Goal: Register for event/course

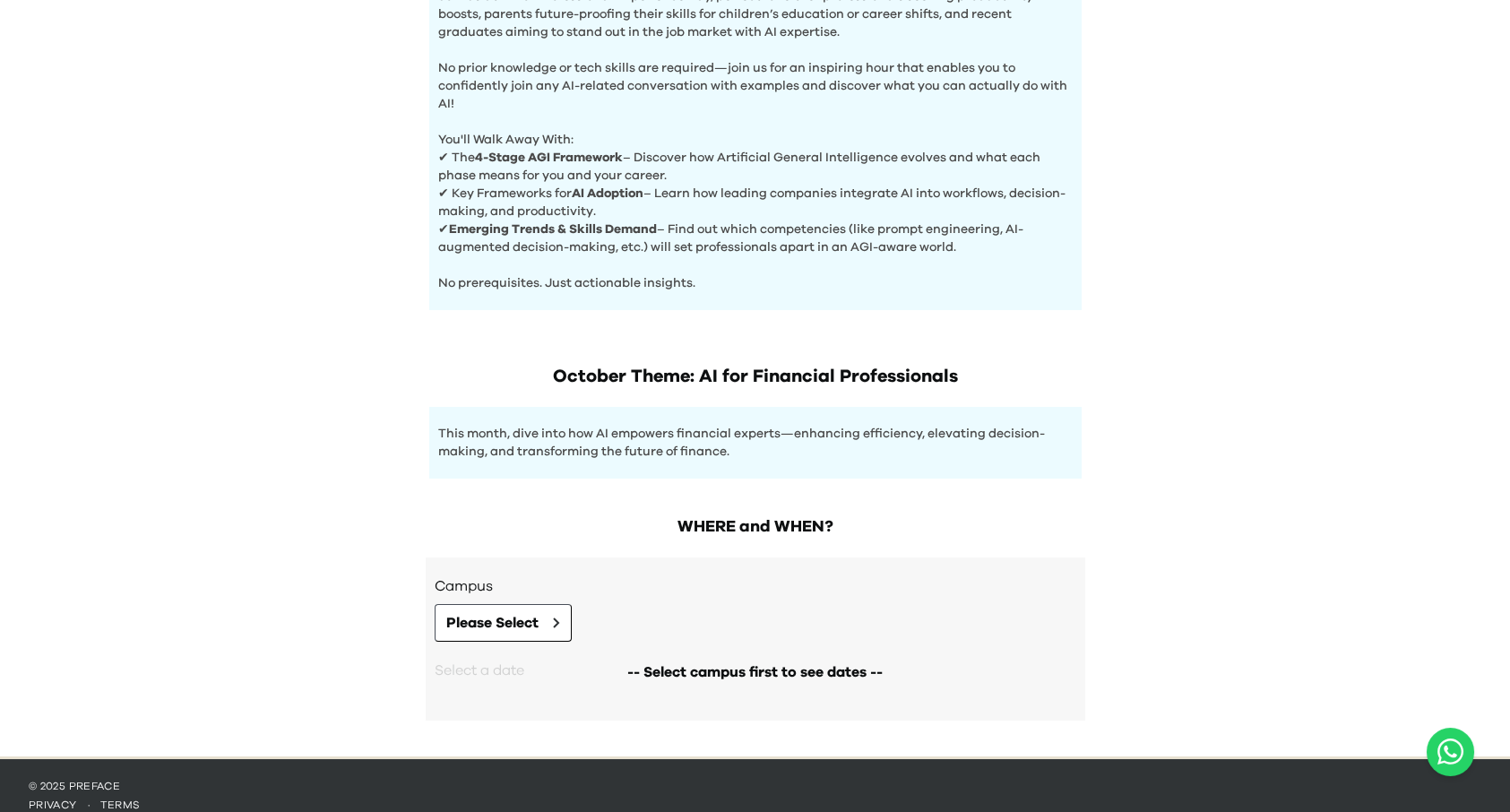
scroll to position [672, 0]
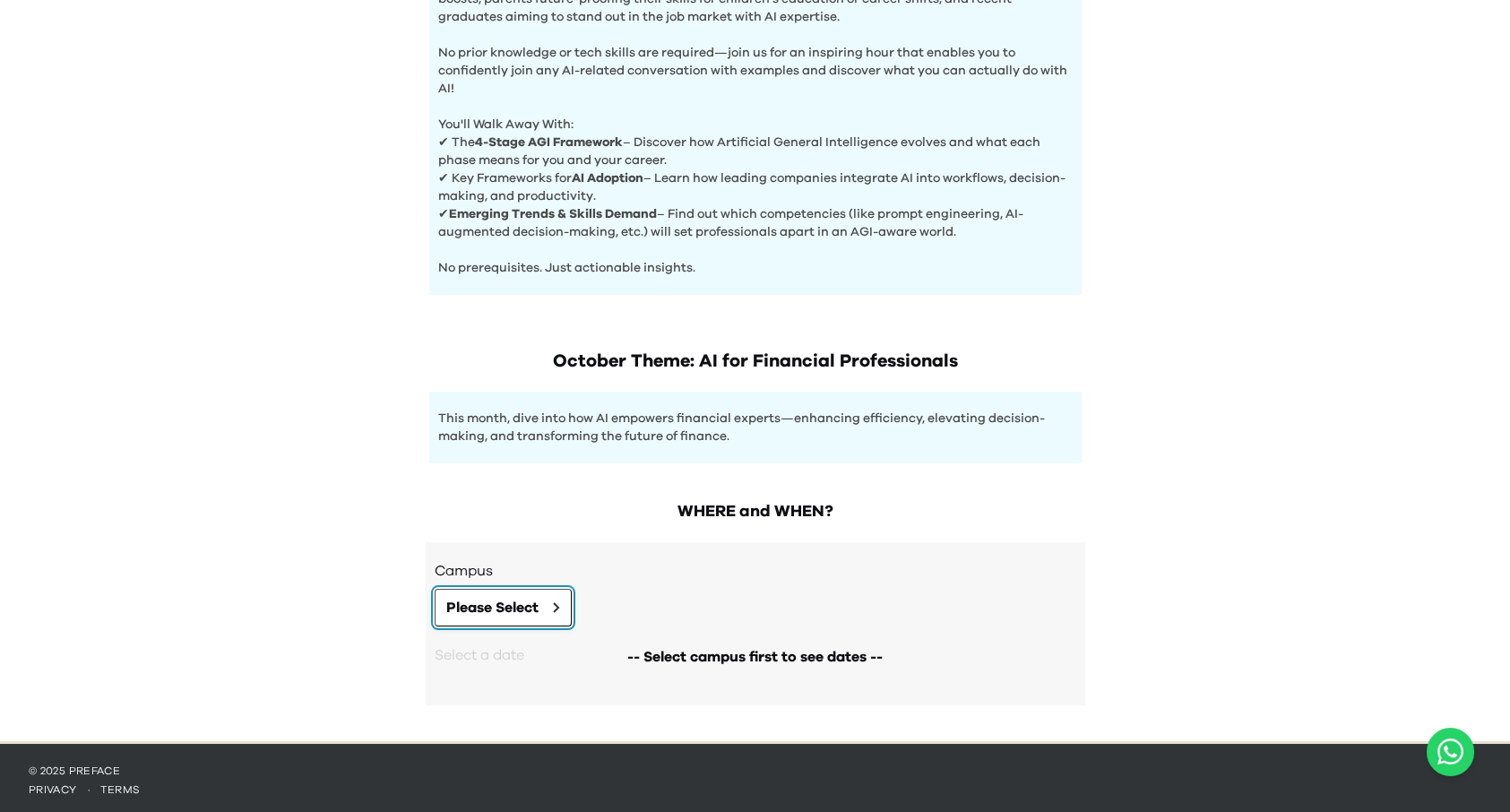
click at [526, 602] on span "Please Select" at bounding box center [492, 607] width 92 height 21
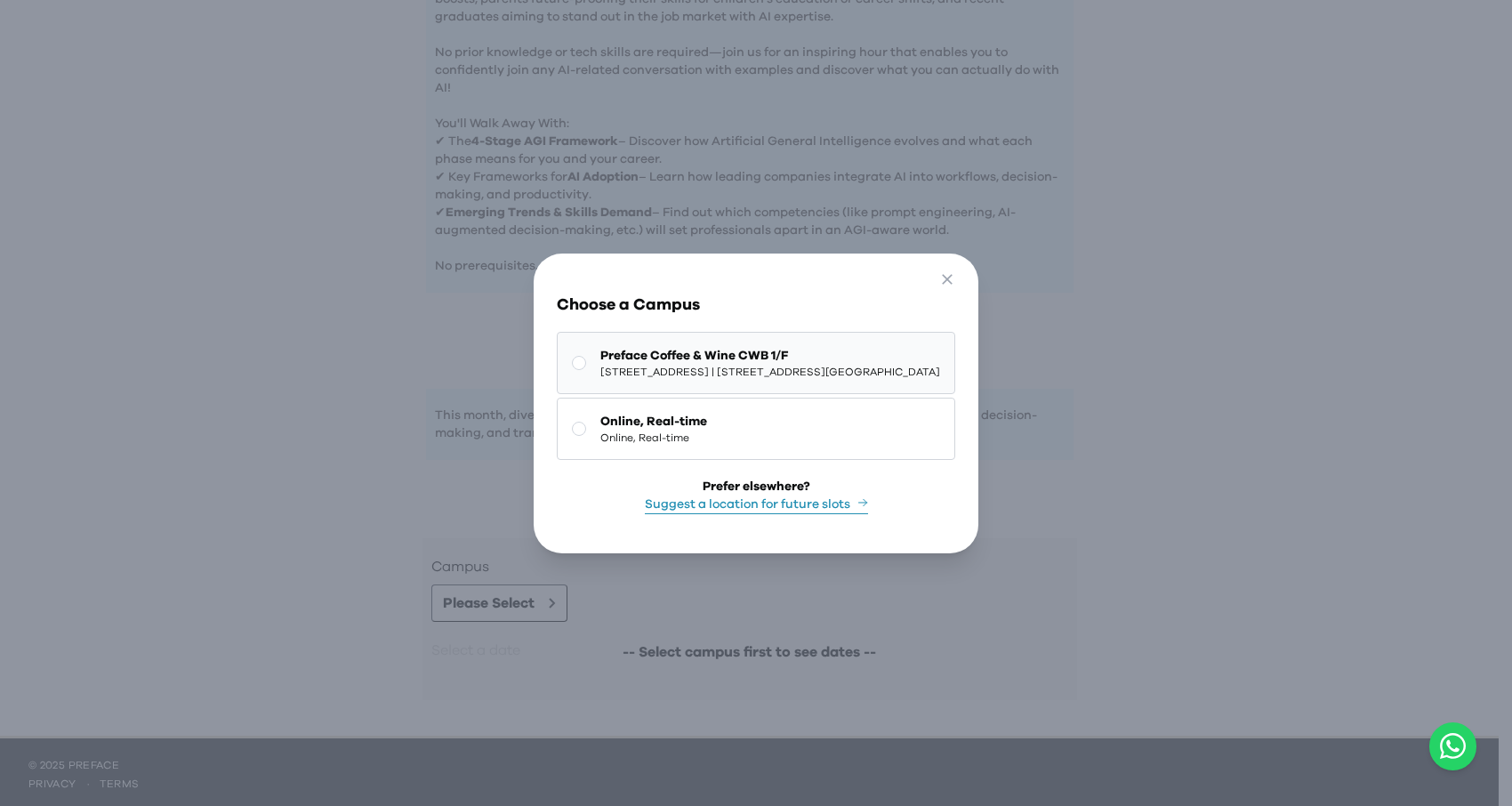
click at [557, 362] on button "Preface Coffee & Wine CWB 1/F 1/F, The Sharp, 11 Sharp Street East, Causeway Ba…" at bounding box center [756, 362] width 399 height 62
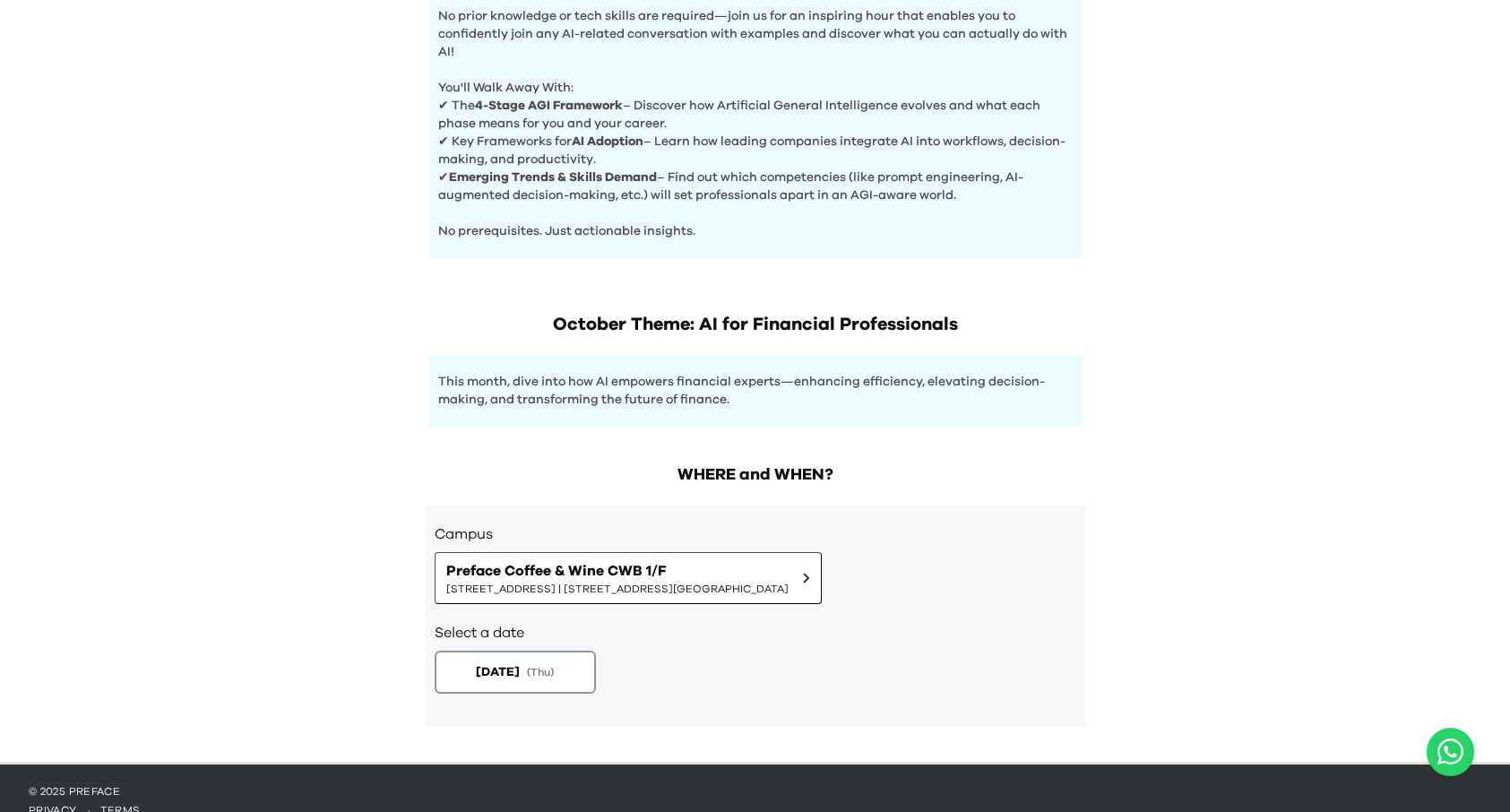
scroll to position [728, 0]
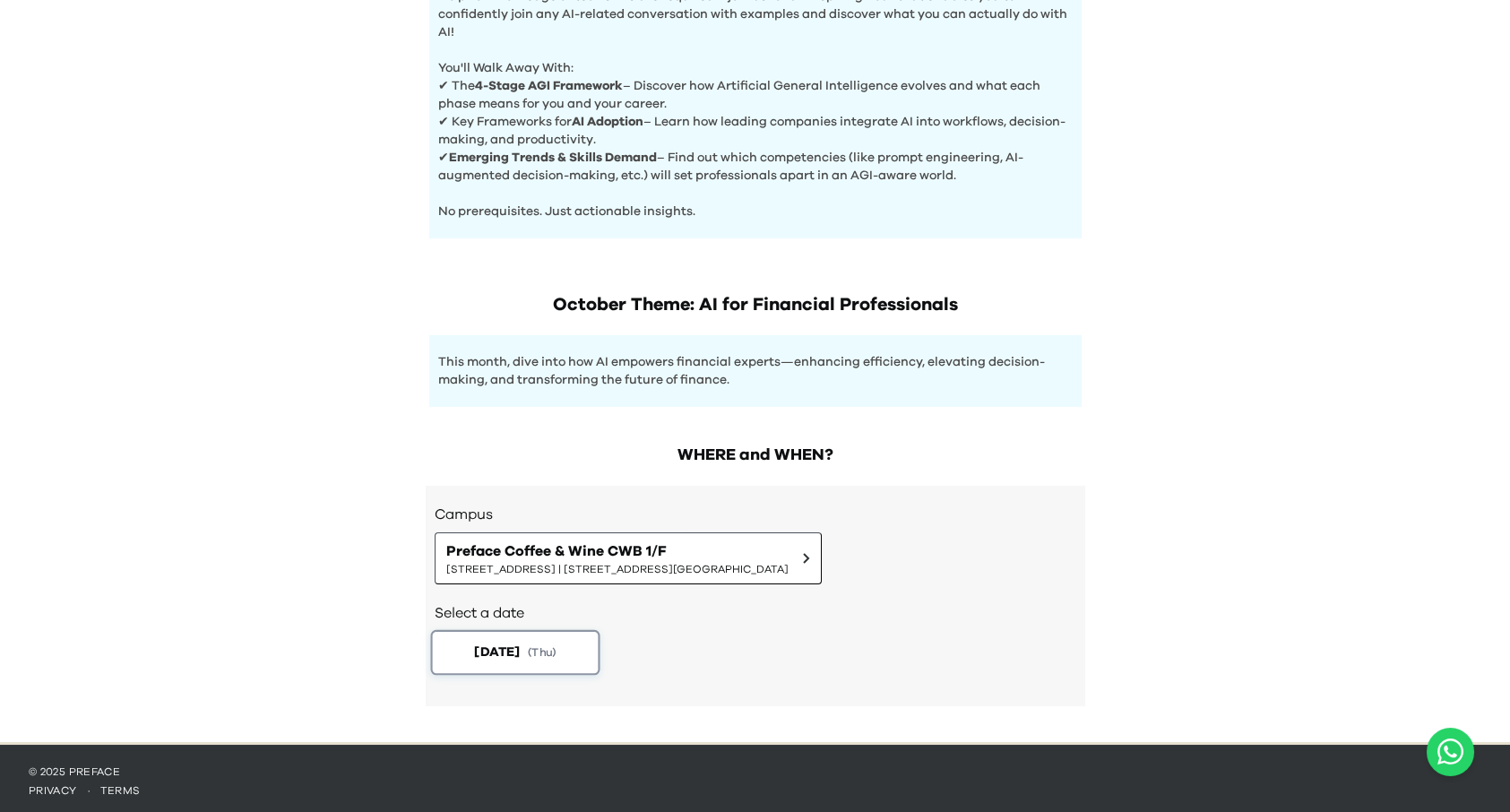
click at [538, 649] on button "2025-10-02 ( Thu )" at bounding box center [515, 652] width 169 height 45
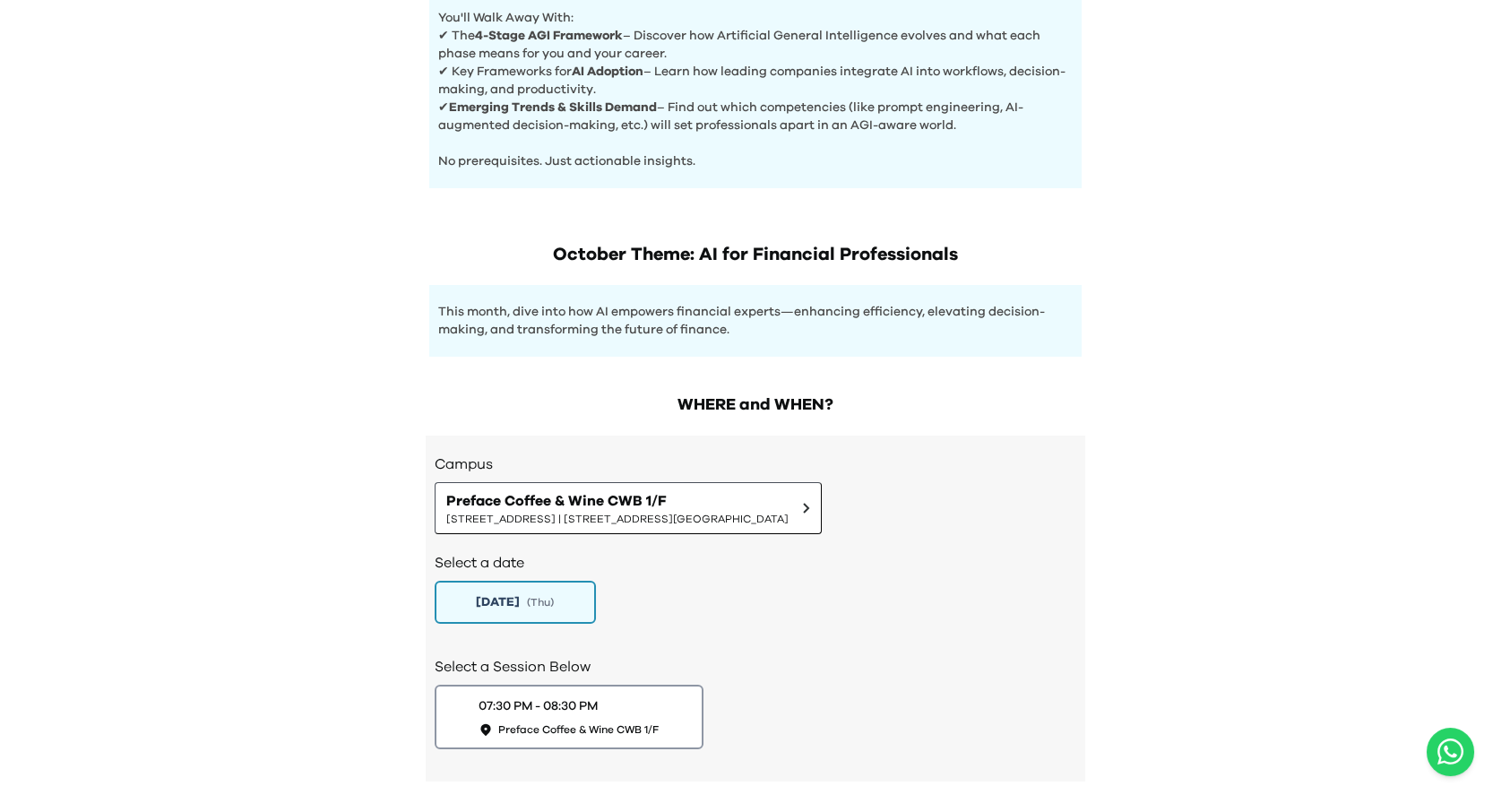
scroll to position [854, 0]
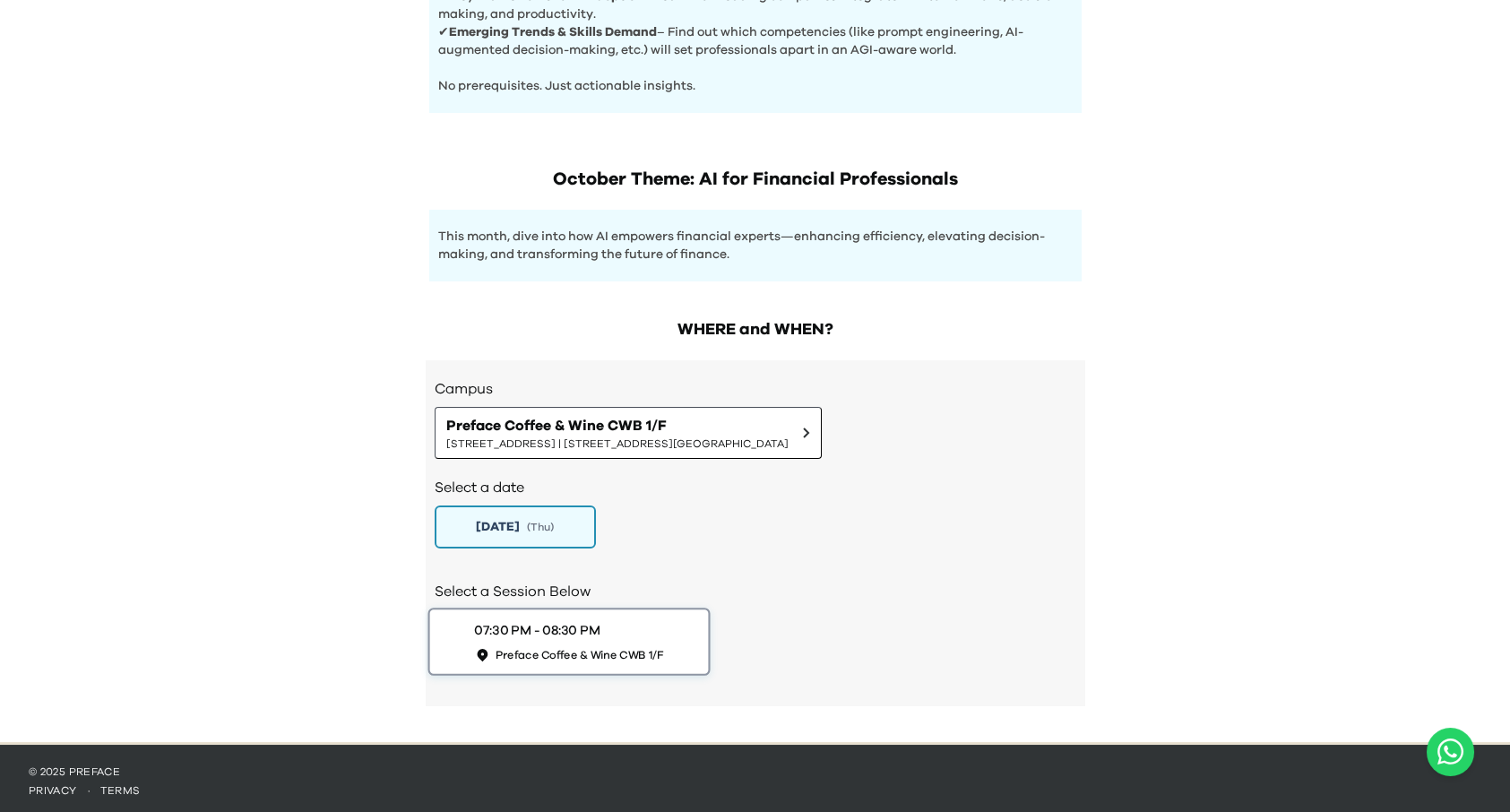
click at [648, 647] on span "Preface Coffee & Wine CWB 1/F" at bounding box center [579, 654] width 168 height 15
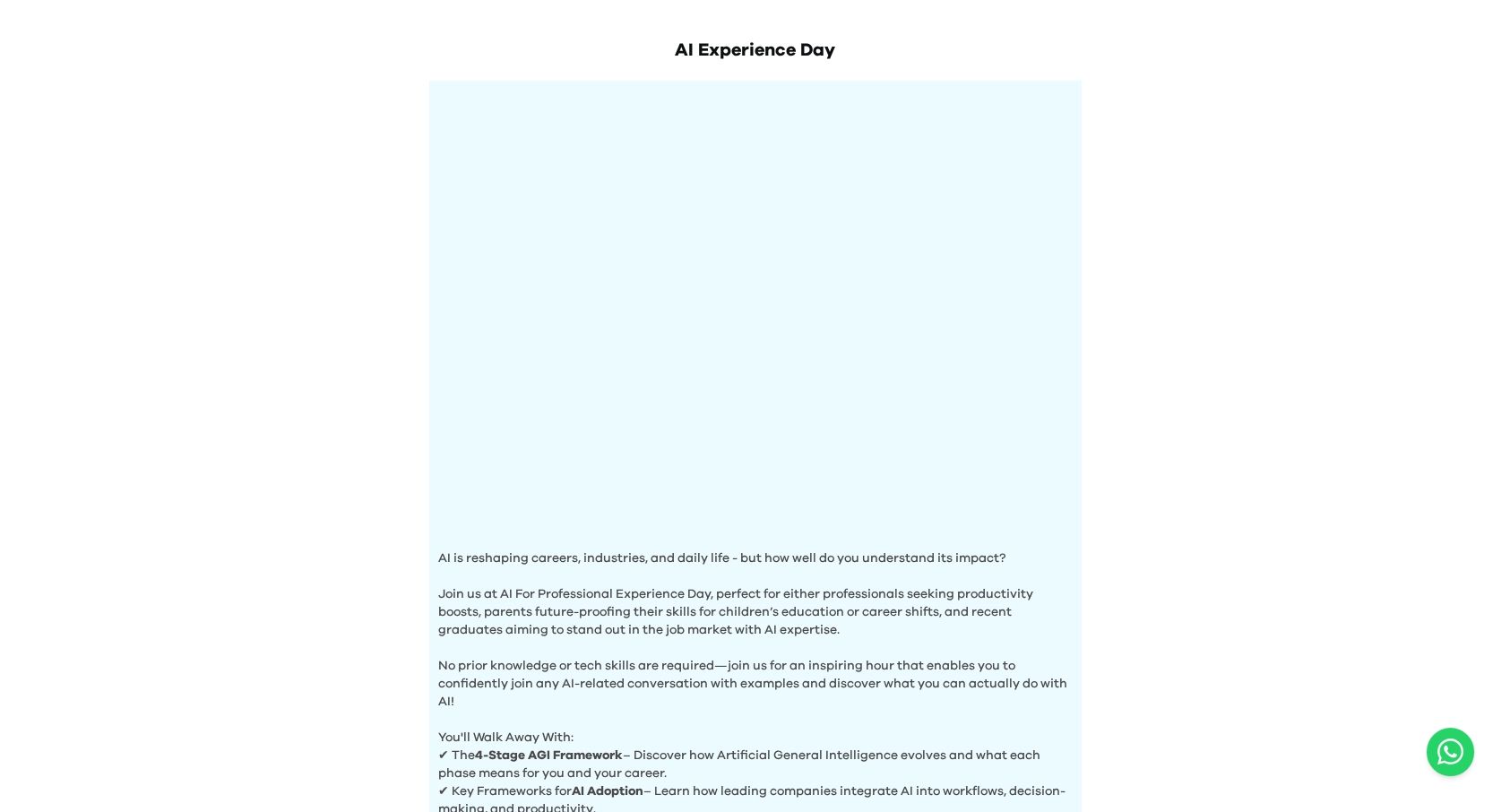
scroll to position [0, 0]
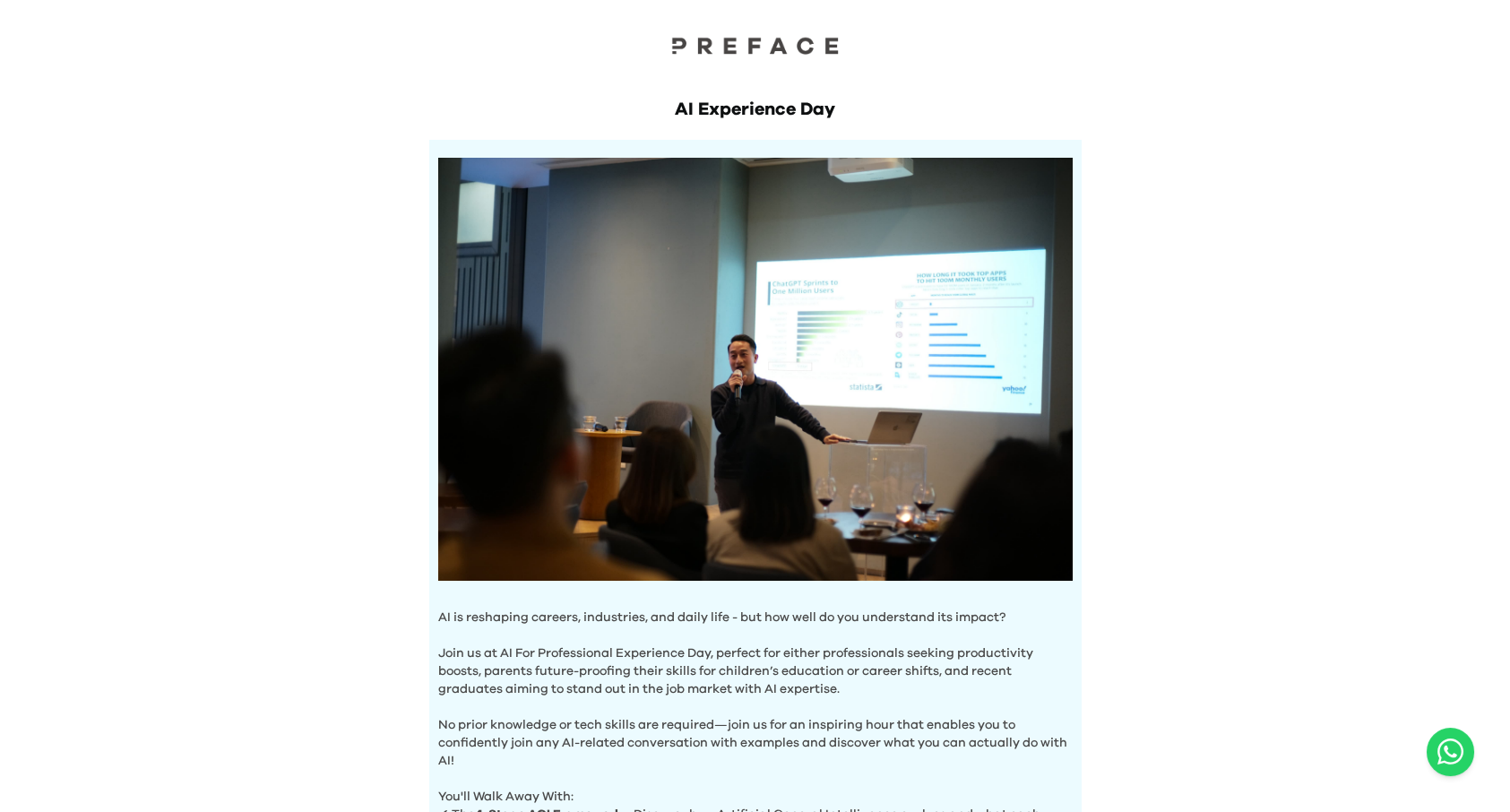
click at [735, 43] on img at bounding box center [755, 45] width 180 height 19
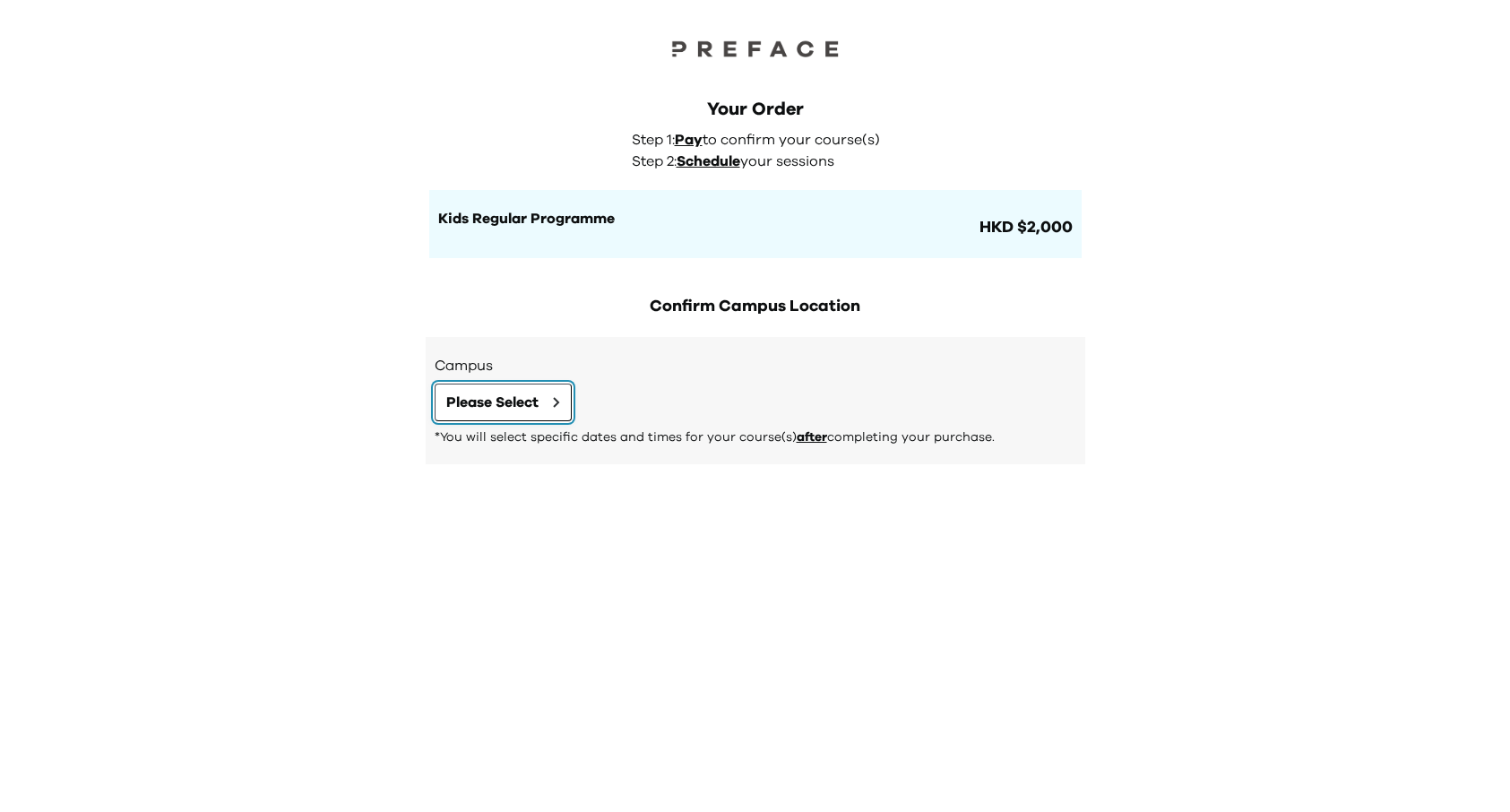
click at [543, 406] on button "Please Select" at bounding box center [503, 402] width 137 height 37
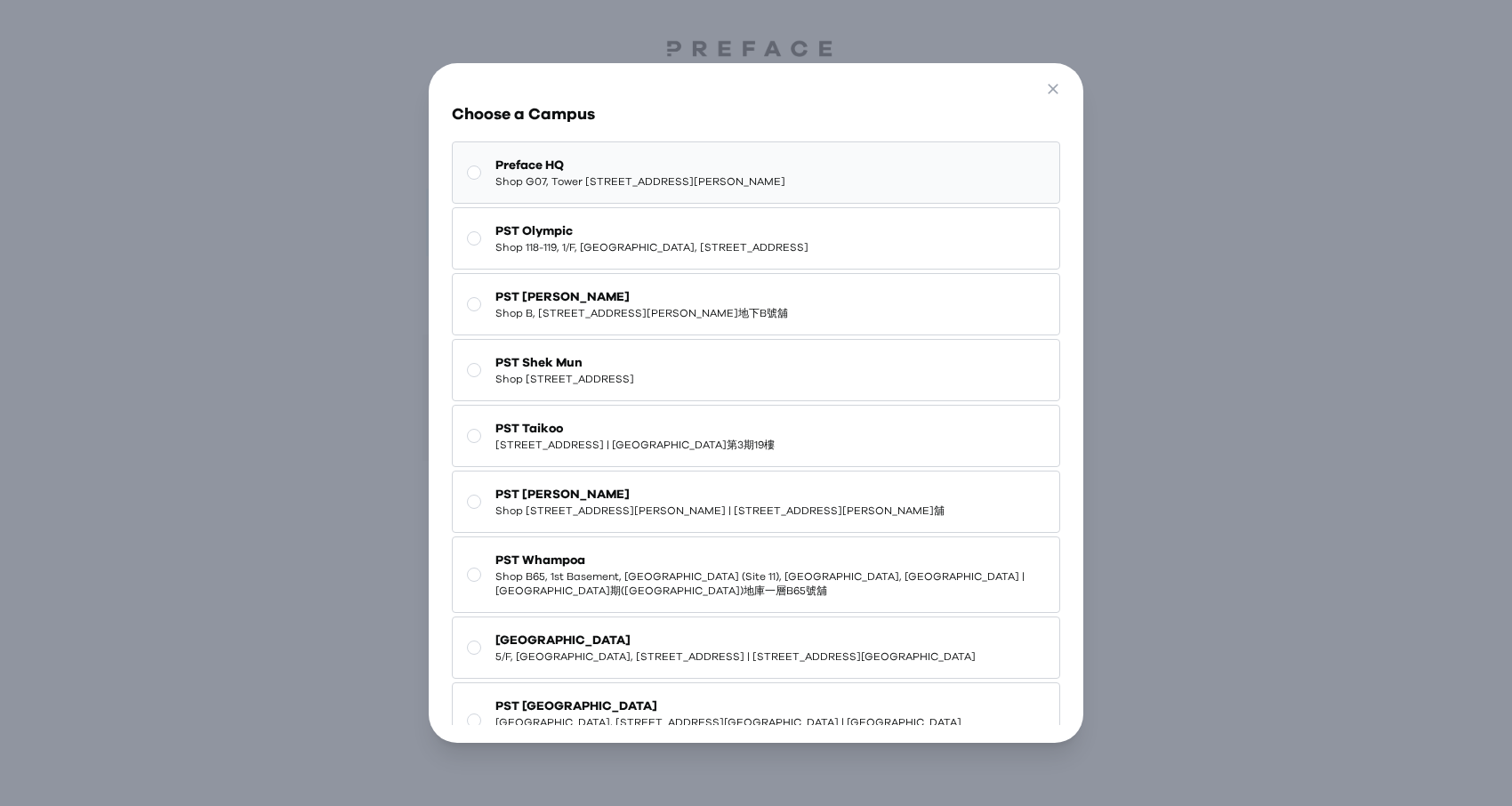
click at [705, 175] on span "Shop G07, Tower 535, 535 Jaffe Road, Causeway Bay | 銅鑼灣謝斐道535號Tower 535 地下G07號舖" at bounding box center [640, 181] width 290 height 14
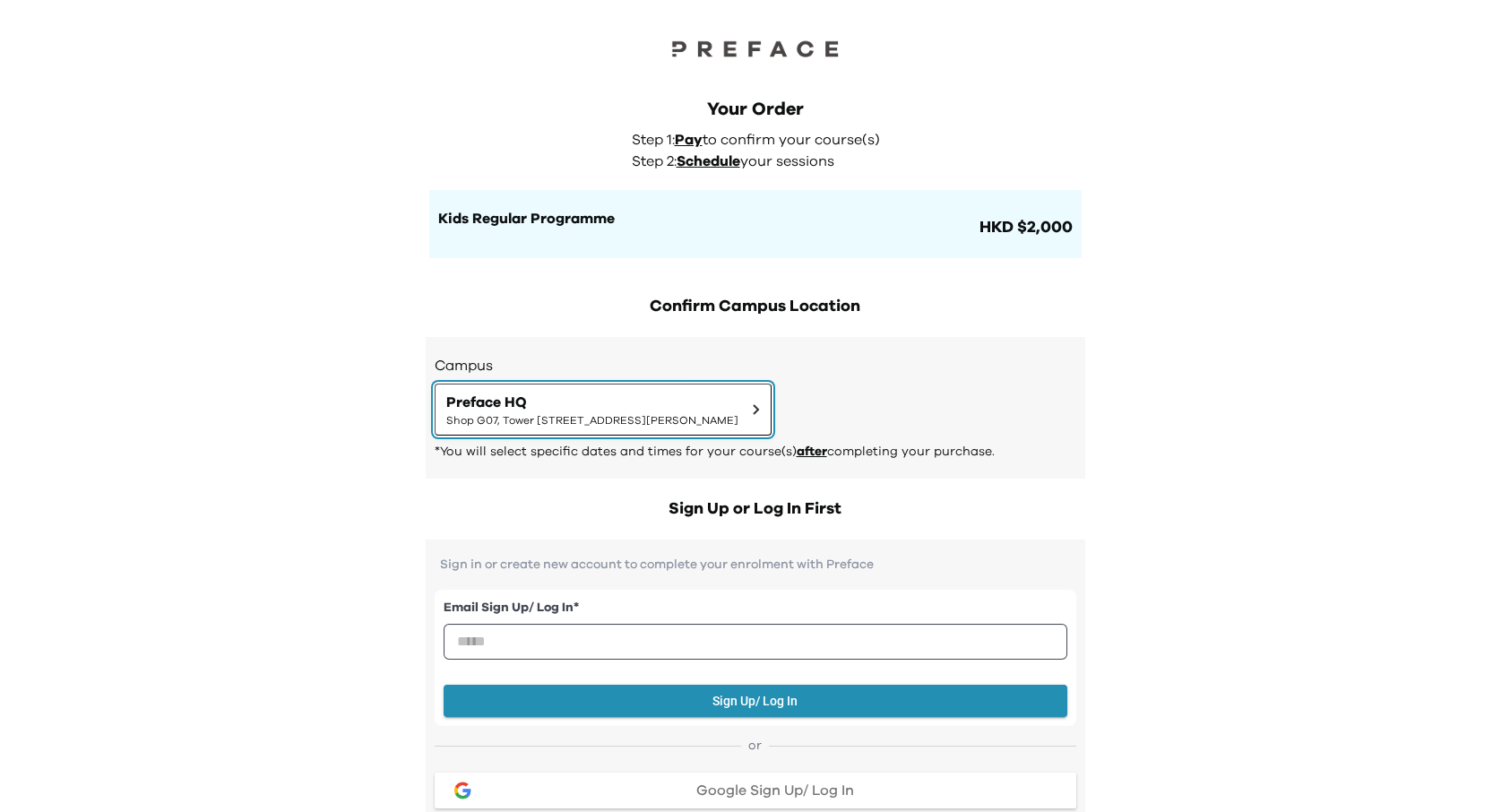
click at [738, 413] on span "Shop G07, Tower 535, 535 Jaffe Road, Causeway Bay | 銅鑼灣謝斐道535號Tower 535 地下G07號舖" at bounding box center [592, 420] width 292 height 14
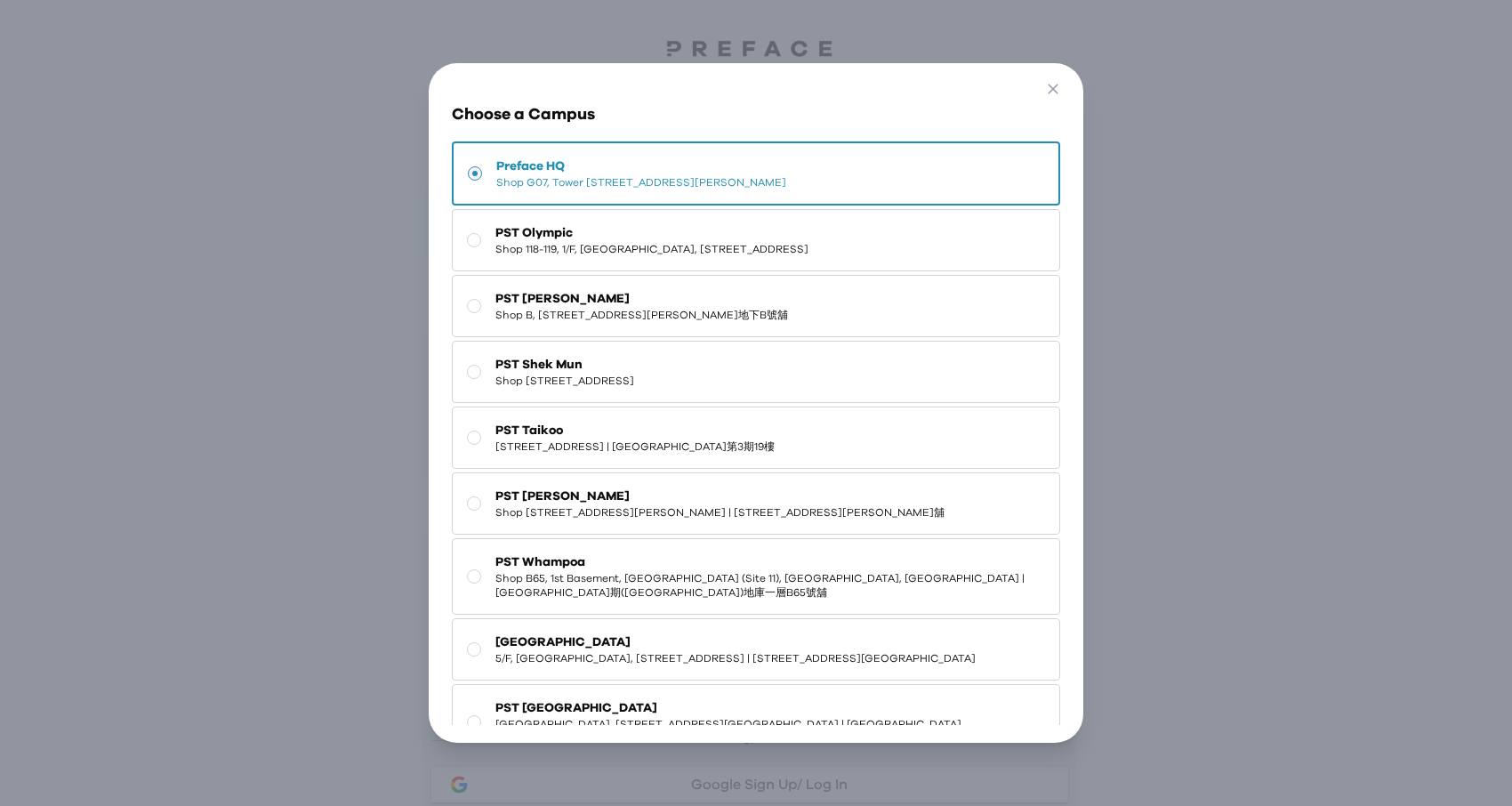
click at [1236, 389] on div "Go Back Close Choose a Campus Preface HQ Shop G07, Tower 535, 535 Jaffe Road, C…" at bounding box center [756, 403] width 1512 height 806
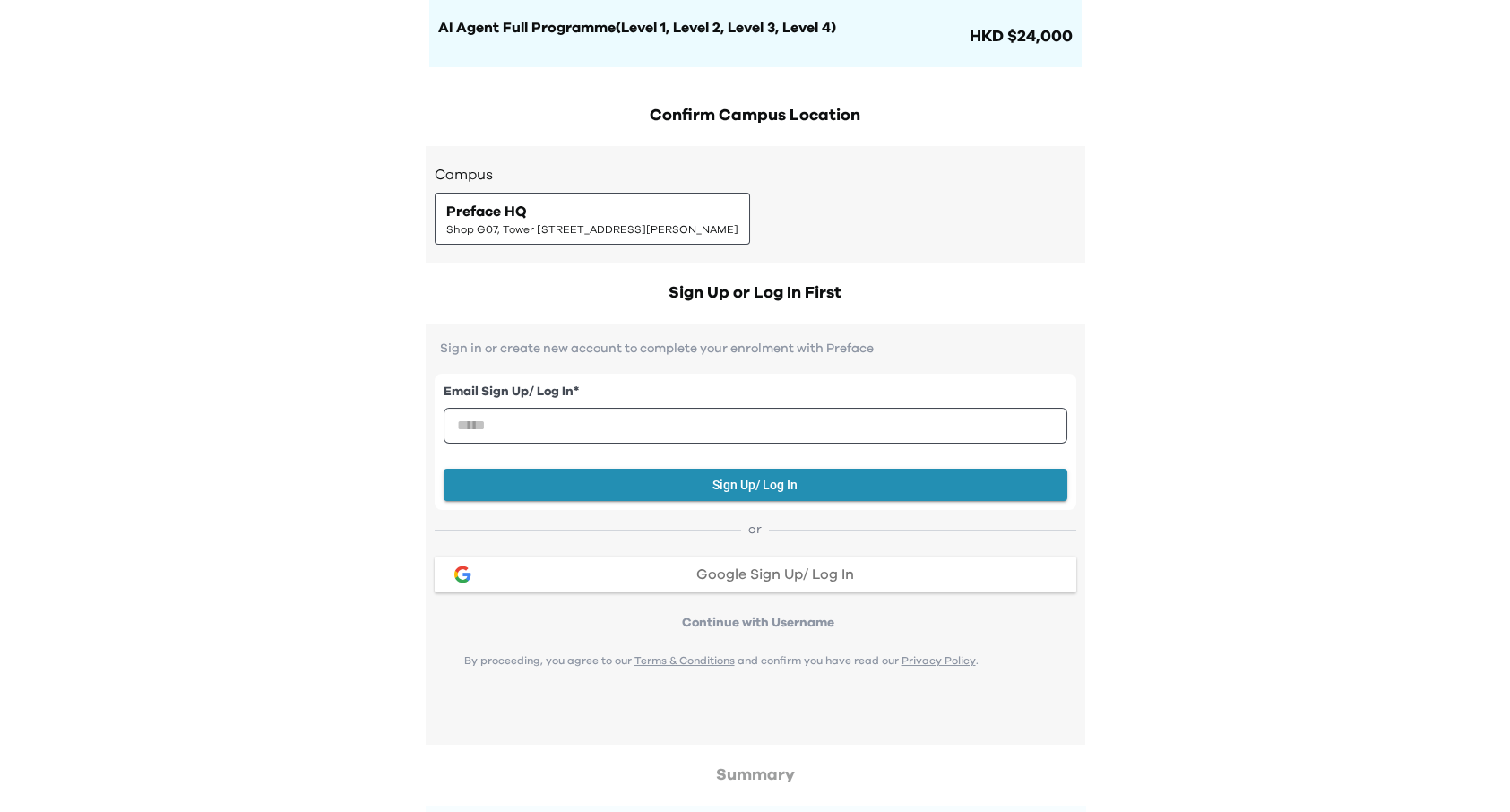
scroll to position [269, 0]
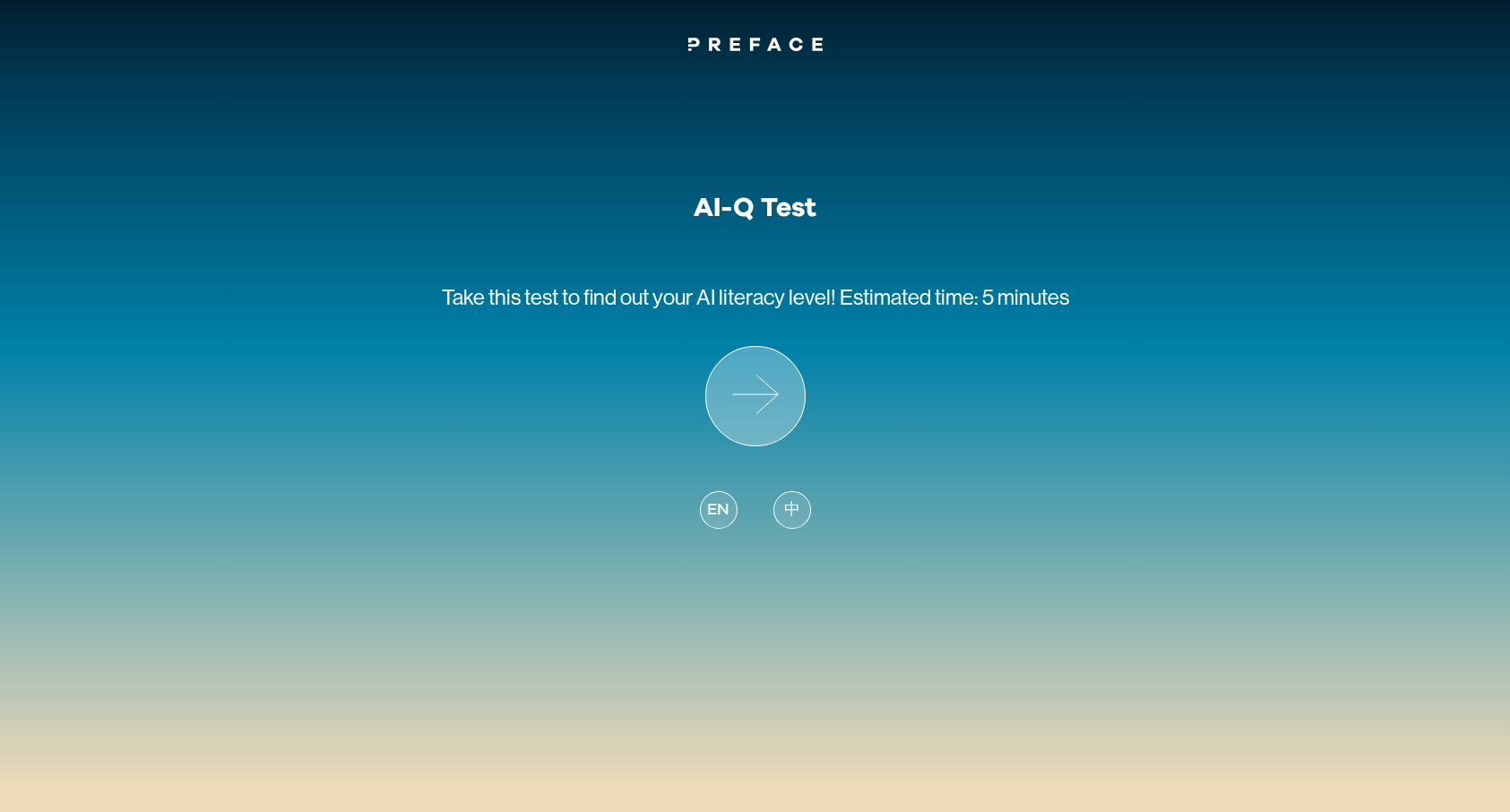
click at [770, 422] on icon at bounding box center [755, 396] width 99 height 99
